Goal: Task Accomplishment & Management: Manage account settings

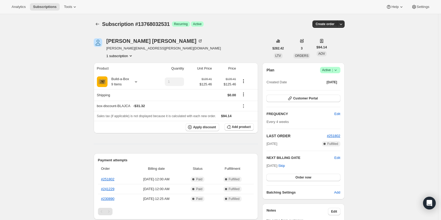
click at [329, 71] on span "Active |" at bounding box center [330, 69] width 16 height 5
click at [328, 89] on span "Cancel subscription" at bounding box center [332, 89] width 30 height 4
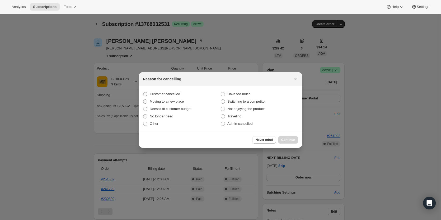
click at [163, 94] on span "Customer cancelled" at bounding box center [165, 94] width 30 height 4
click at [143, 92] on input "Customer cancelled" at bounding box center [143, 92] width 0 height 0
radio input "true"
click at [292, 138] on span "Continue" at bounding box center [288, 140] width 14 height 4
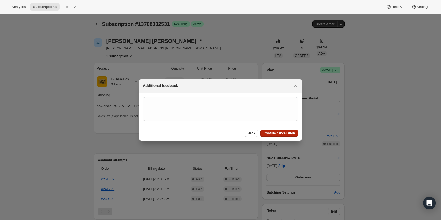
click at [287, 132] on span "Confirm cancellation" at bounding box center [279, 133] width 31 height 4
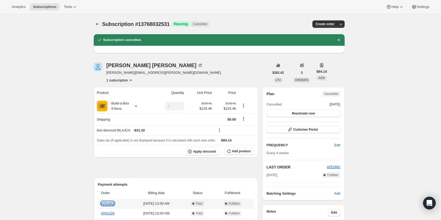
click at [114, 201] on link "#251802" at bounding box center [107, 203] width 13 height 4
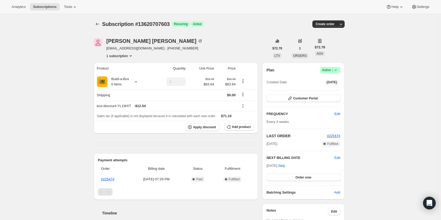
click at [331, 72] on span "Active |" at bounding box center [330, 69] width 16 height 5
click at [331, 87] on span "Cancel subscription" at bounding box center [332, 89] width 30 height 4
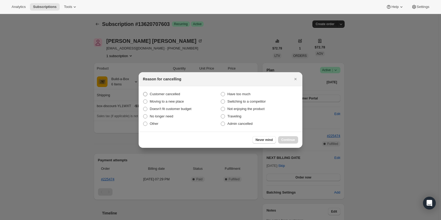
click at [156, 92] on span "Customer cancelled" at bounding box center [165, 94] width 30 height 4
click at [143, 92] on input "Customer cancelled" at bounding box center [143, 92] width 0 height 0
radio input "true"
click at [291, 140] on span "Continue" at bounding box center [288, 140] width 14 height 4
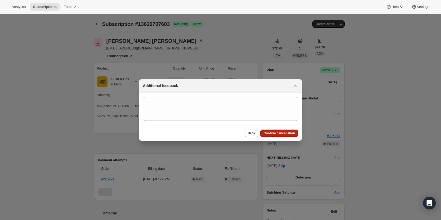
click at [290, 136] on button "Confirm cancellation" at bounding box center [280, 132] width 38 height 7
